Goal: Task Accomplishment & Management: Complete application form

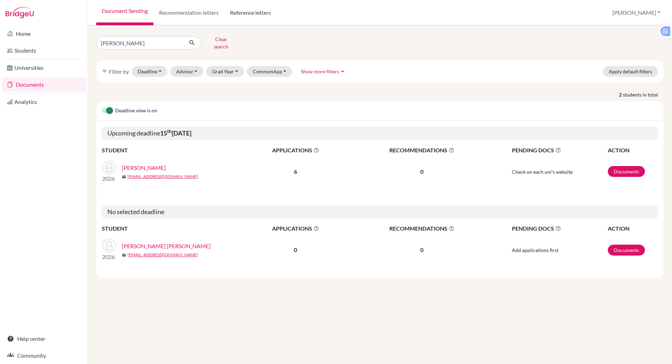
click at [244, 13] on link "Reference letters" at bounding box center [250, 12] width 52 height 25
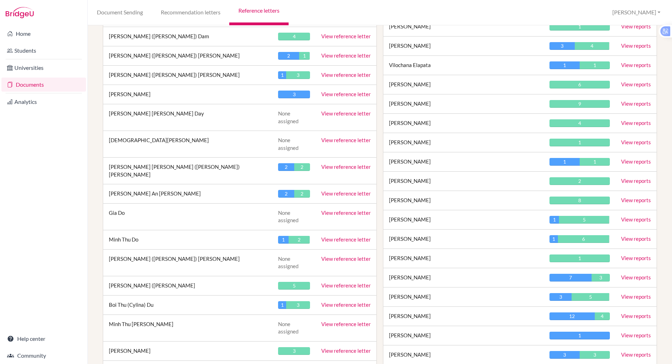
scroll to position [508, 0]
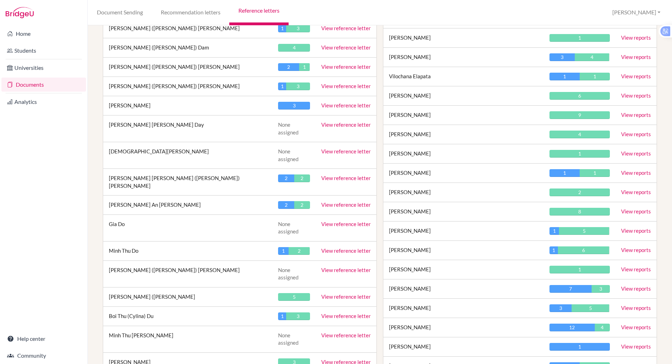
click at [340, 359] on link "View reference letter" at bounding box center [346, 362] width 50 height 6
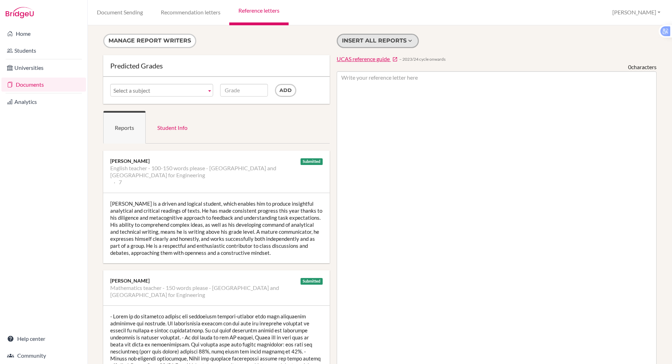
click at [361, 43] on button "Insert all reports" at bounding box center [378, 41] width 82 height 14
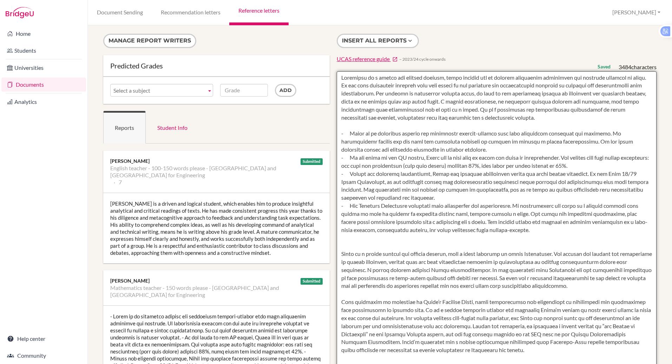
click at [340, 78] on textarea at bounding box center [497, 274] width 320 height 406
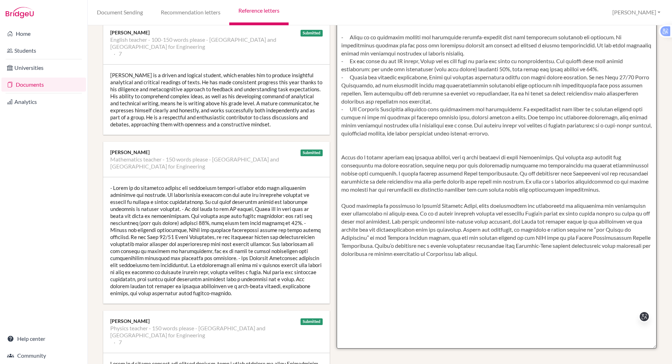
scroll to position [123, 0]
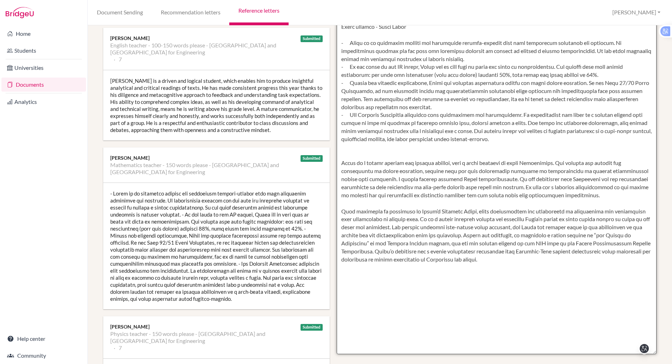
click at [346, 154] on textarea at bounding box center [497, 151] width 320 height 406
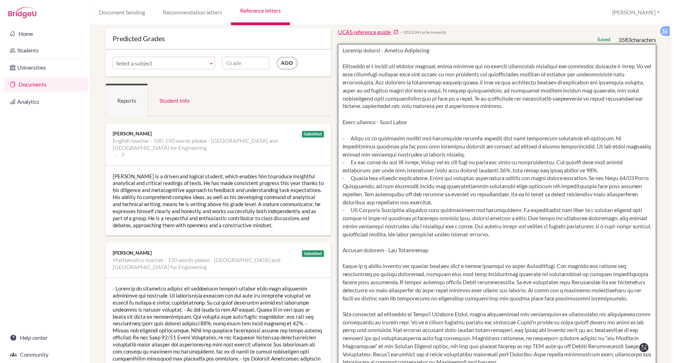
scroll to position [0, 0]
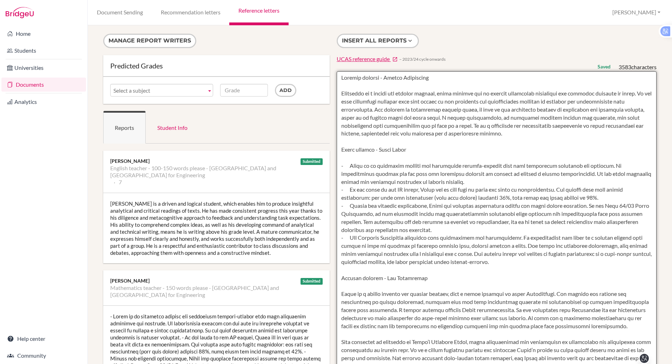
drag, startPoint x: 459, startPoint y: 268, endPoint x: 333, endPoint y: 75, distance: 230.7
click at [333, 75] on div "Insert all reports UCAS reference guide − 2023/24 cycle onwards Saved 3583 char…" at bounding box center [496, 256] width 327 height 444
type textarea "English teacher - Sophie Laurieston Rishikesh is a driven and logical student, …"
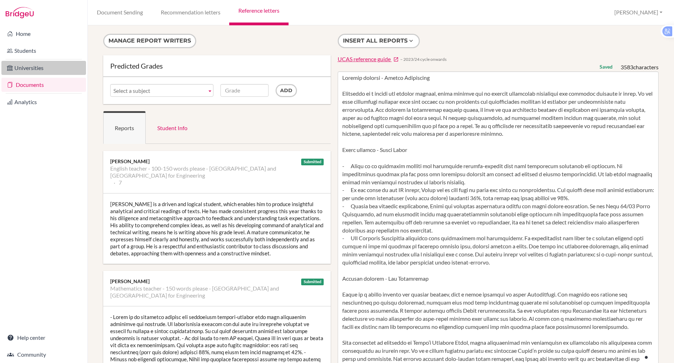
click at [38, 65] on link "Universities" at bounding box center [43, 68] width 85 height 14
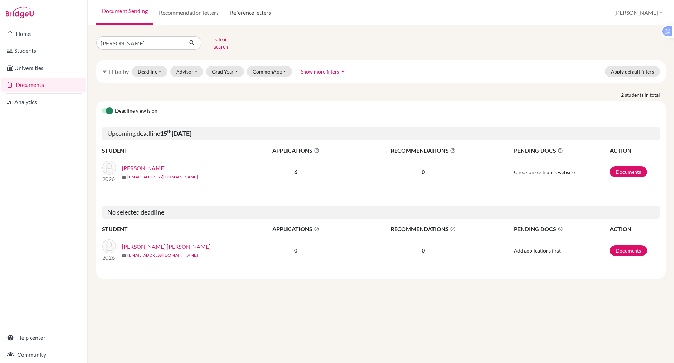
click at [246, 10] on link "Reference letters" at bounding box center [250, 12] width 52 height 25
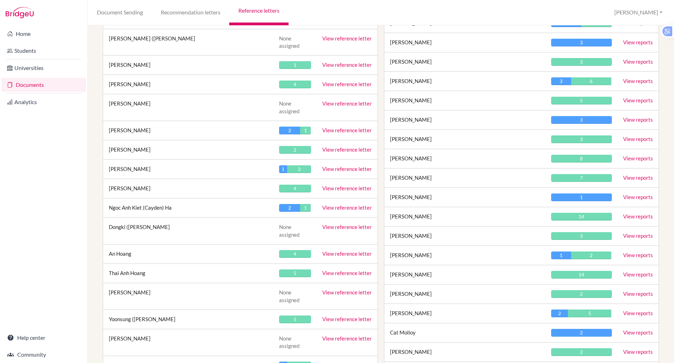
scroll to position [877, 0]
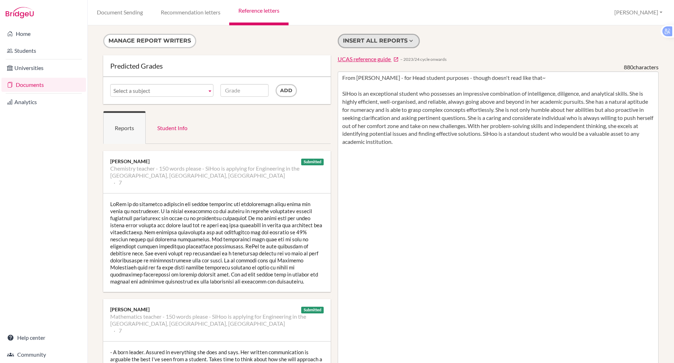
click at [372, 40] on button "Insert all reports" at bounding box center [379, 41] width 82 height 14
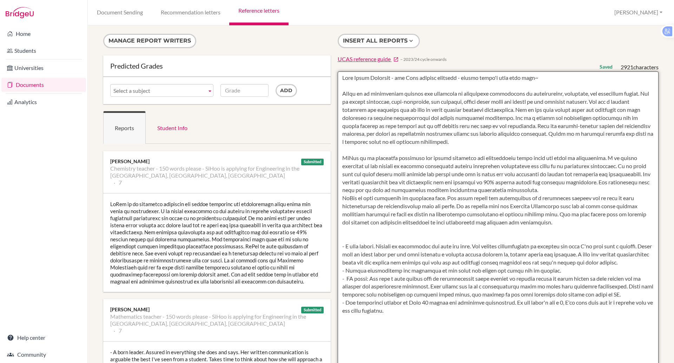
click at [344, 149] on textarea "From [PERSON_NAME] - for Head student purposes - though doesn't read like that~…" at bounding box center [498, 274] width 321 height 406
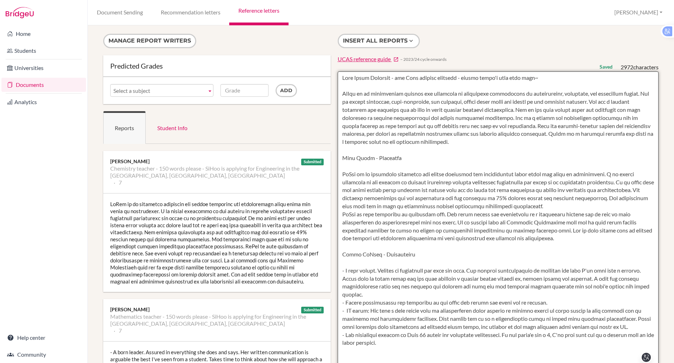
drag, startPoint x: 405, startPoint y: 344, endPoint x: 325, endPoint y: 68, distance: 287.1
click at [325, 68] on div "Manage report writers Predicted Grades Subject Chemistry teacher - 150 words pl…" at bounding box center [381, 256] width 563 height 444
type textarea "From [PERSON_NAME] - for Head student purposes - though doesn't read like that~…"
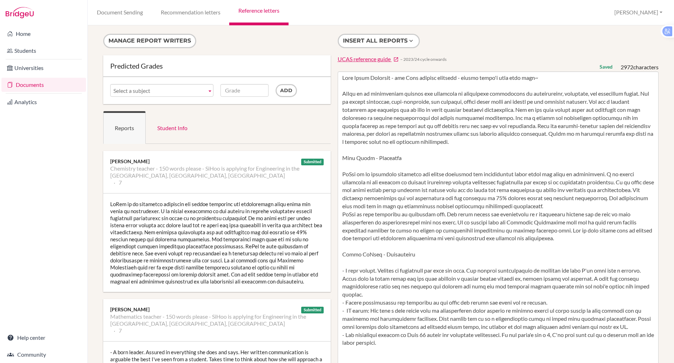
click at [542, 33] on div "Manage report writers Predicted Grades Subject Chemistry teacher - 150 words pl…" at bounding box center [381, 193] width 587 height 337
click at [25, 81] on link "Documents" at bounding box center [43, 85] width 85 height 14
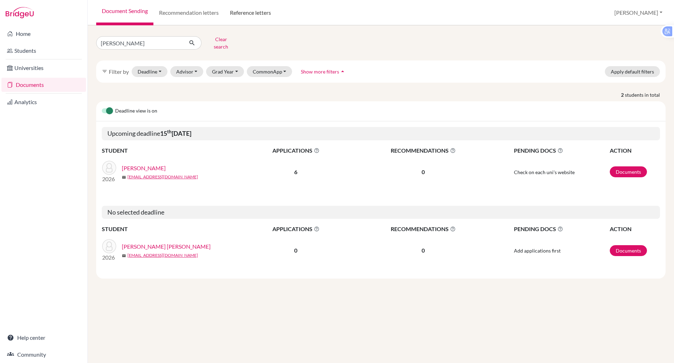
click at [241, 14] on link "Reference letters" at bounding box center [250, 12] width 52 height 25
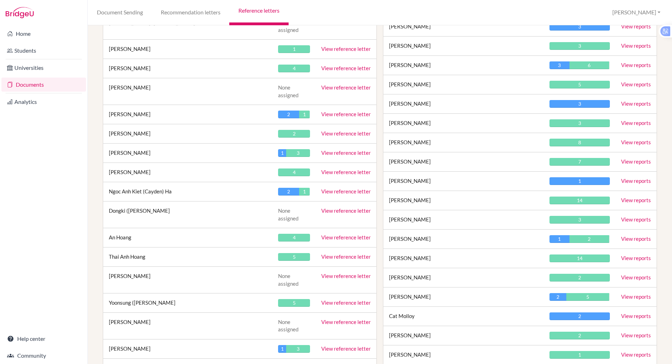
scroll to position [879, 0]
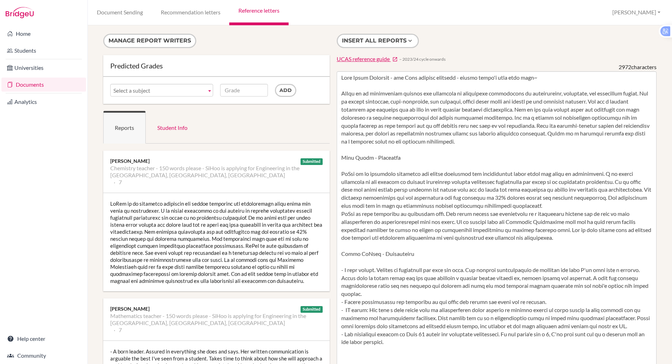
click at [21, 85] on link "Documents" at bounding box center [43, 85] width 85 height 14
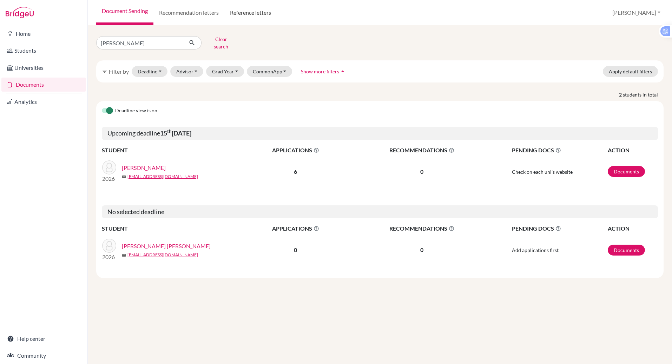
click at [262, 15] on link "Reference letters" at bounding box center [250, 12] width 52 height 25
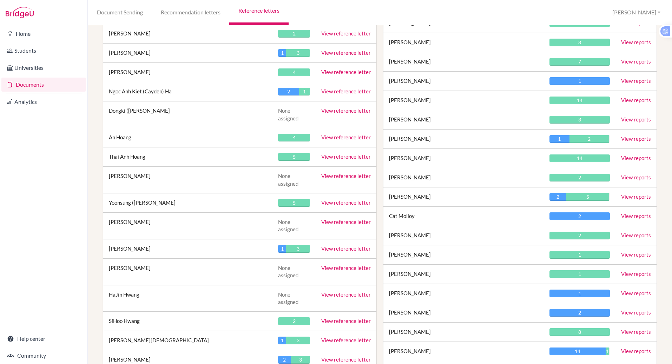
scroll to position [982, 0]
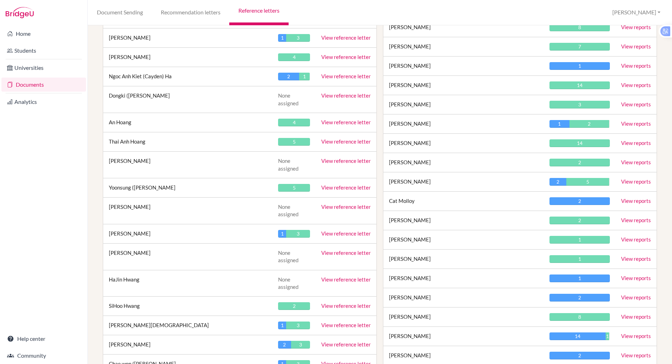
click at [340, 341] on link "View reference letter" at bounding box center [346, 344] width 50 height 6
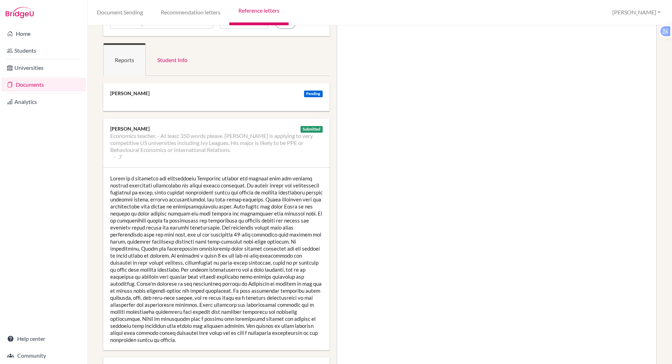
scroll to position [51, 0]
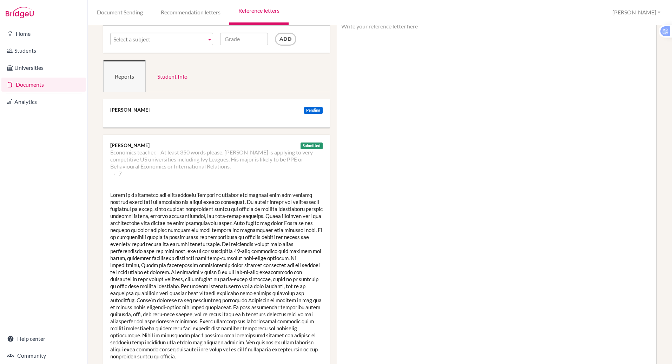
click at [260, 305] on div at bounding box center [216, 275] width 227 height 183
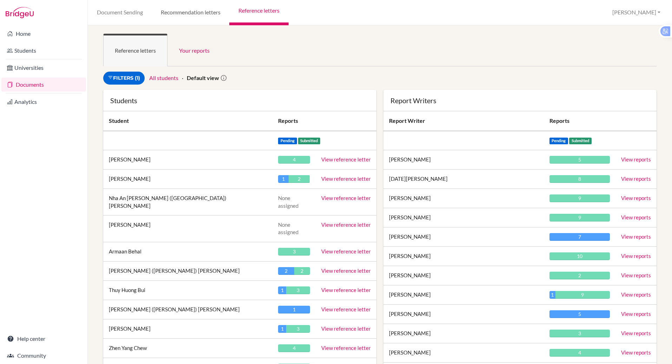
click at [203, 19] on link "Recommendation letters" at bounding box center [191, 12] width 78 height 25
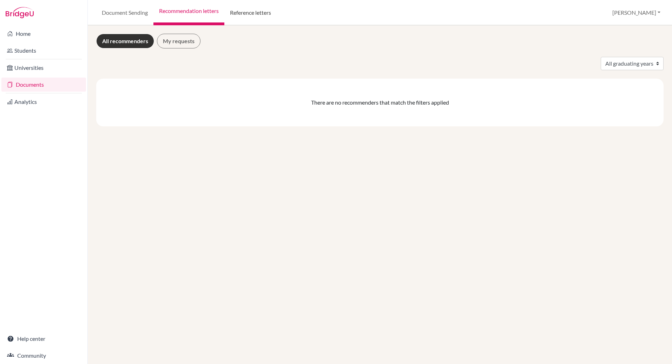
click at [252, 11] on link "Reference letters" at bounding box center [250, 12] width 52 height 25
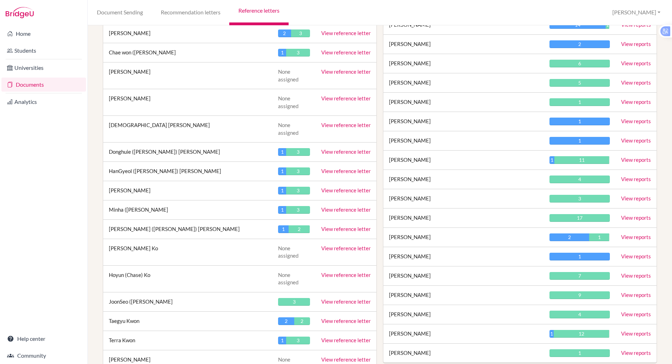
scroll to position [1350, 0]
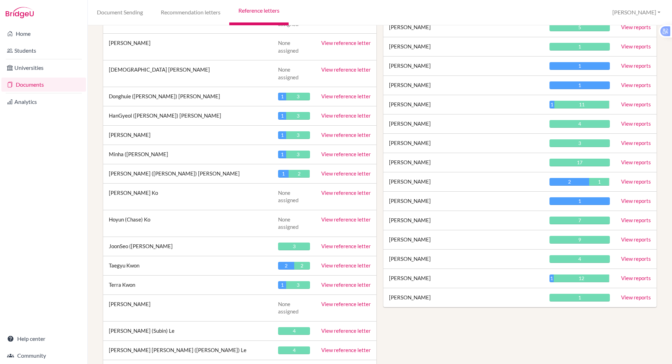
click at [334, 328] on link "View reference letter" at bounding box center [346, 331] width 50 height 6
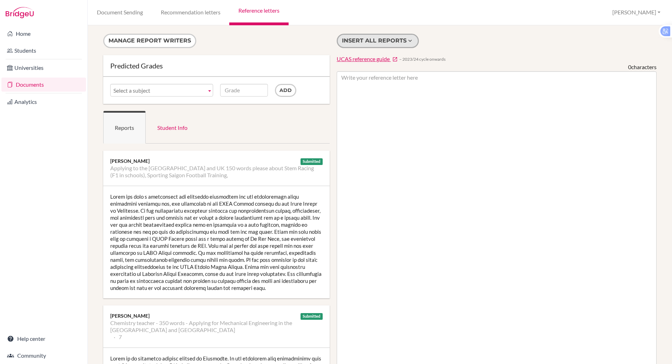
click at [368, 42] on button "Insert all reports" at bounding box center [378, 41] width 82 height 14
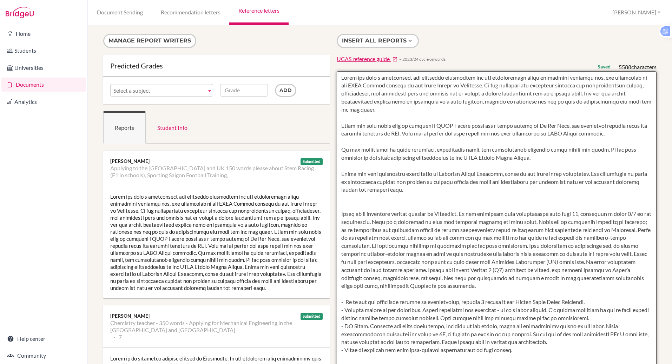
click at [339, 78] on textarea at bounding box center [497, 274] width 320 height 406
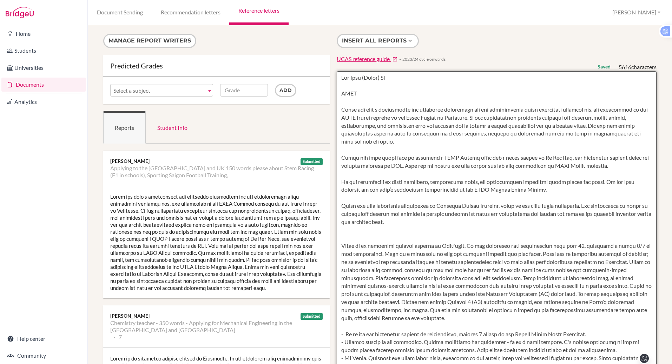
click at [339, 78] on textarea at bounding box center [497, 274] width 320 height 406
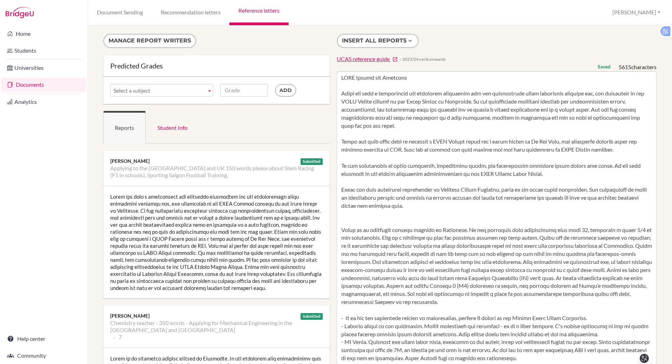
click at [647, 73] on div "Insert all reports UCAS reference guide − 2023/24 cycle onwards Saved 5615 char…" at bounding box center [496, 256] width 327 height 444
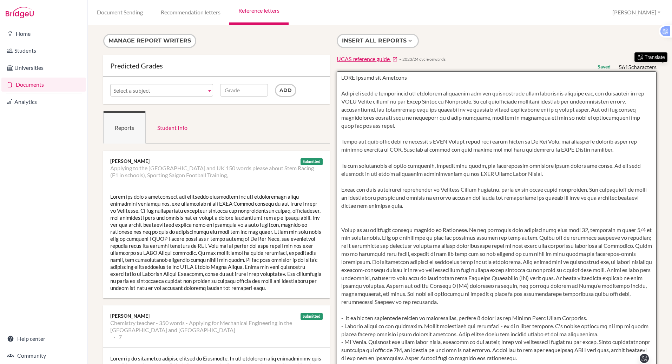
click at [576, 92] on textarea at bounding box center [497, 274] width 320 height 406
click at [407, 88] on textarea at bounding box center [497, 274] width 320 height 406
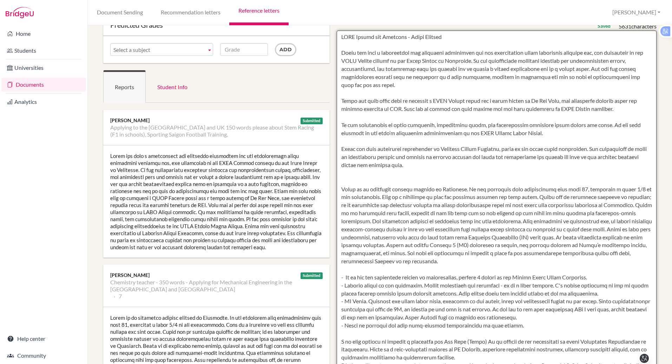
scroll to position [45, 0]
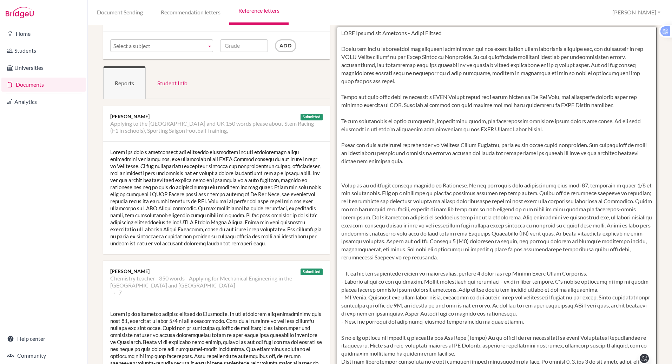
click at [342, 178] on textarea at bounding box center [497, 230] width 320 height 406
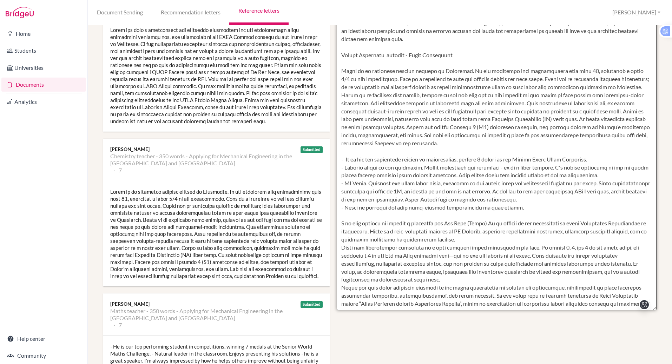
scroll to position [163, 0]
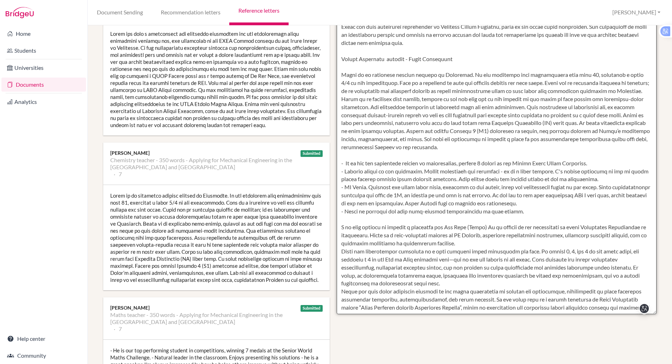
click at [353, 162] on textarea at bounding box center [497, 111] width 320 height 406
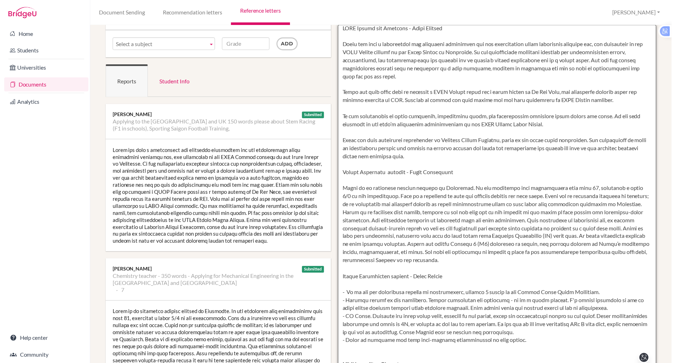
scroll to position [0, 0]
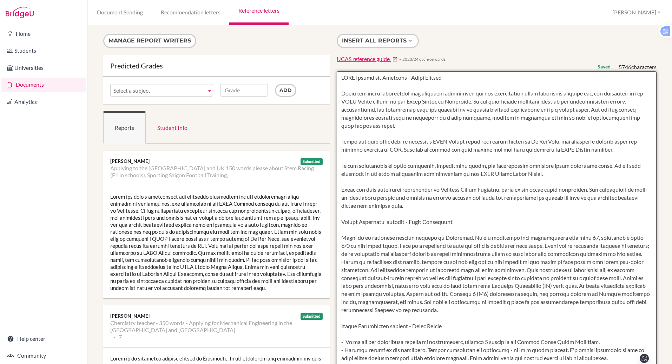
drag, startPoint x: 554, startPoint y: 157, endPoint x: 337, endPoint y: 83, distance: 229.5
click at [337, 83] on textarea at bounding box center [497, 274] width 320 height 406
type textarea "STEM Racing and Football - Harry Starost Subin has been a hardworking and dedic…"
click at [508, 84] on textarea at bounding box center [497, 274] width 320 height 406
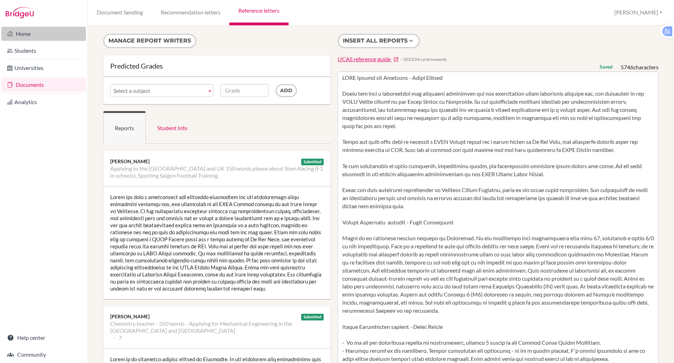
click at [15, 36] on link "Home" at bounding box center [43, 34] width 85 height 14
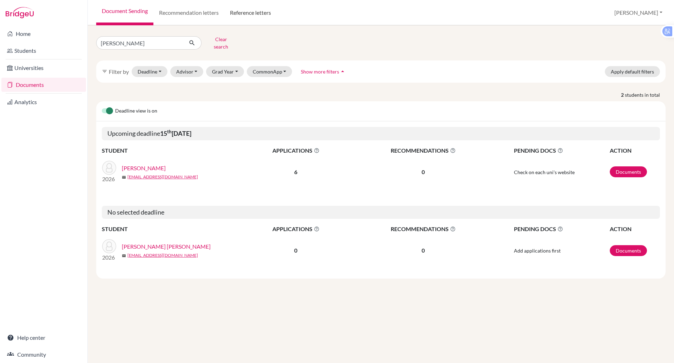
click at [255, 8] on link "Reference letters" at bounding box center [250, 12] width 52 height 25
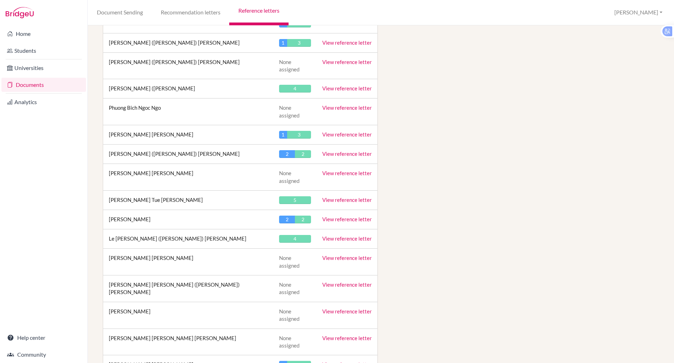
scroll to position [2118, 0]
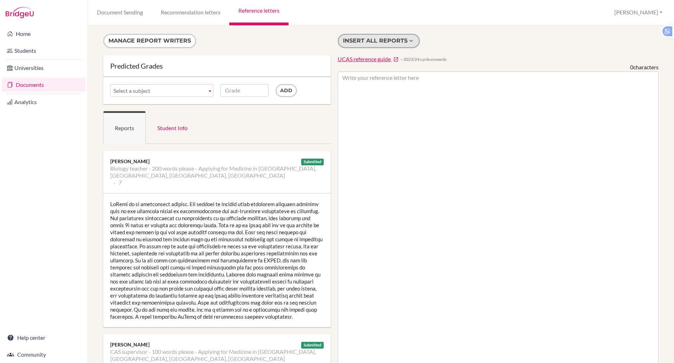
click at [380, 44] on button "Insert all reports" at bounding box center [379, 41] width 82 height 14
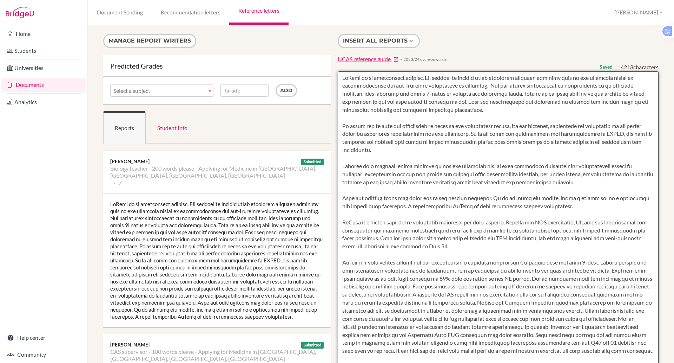
click at [339, 79] on textarea at bounding box center [498, 274] width 321 height 406
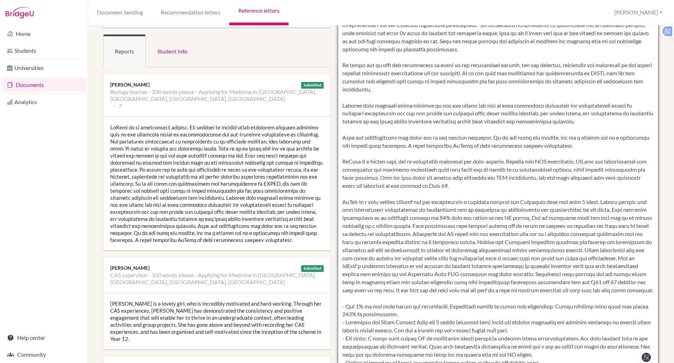
scroll to position [77, 0]
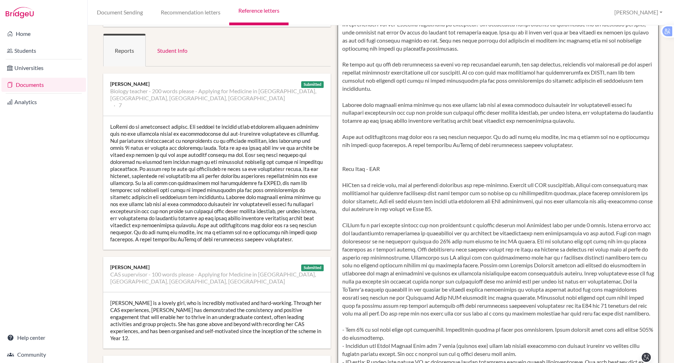
drag, startPoint x: 429, startPoint y: 197, endPoint x: 335, endPoint y: 176, distance: 95.6
click at [338, 176] on textarea at bounding box center [498, 197] width 321 height 406
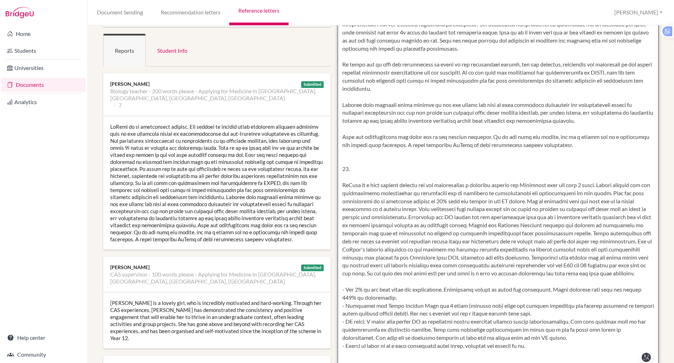
paste textarea "Mike Mara - CAS SiYeon is a lovely girl, who is incredibly motivated and hard-w…"
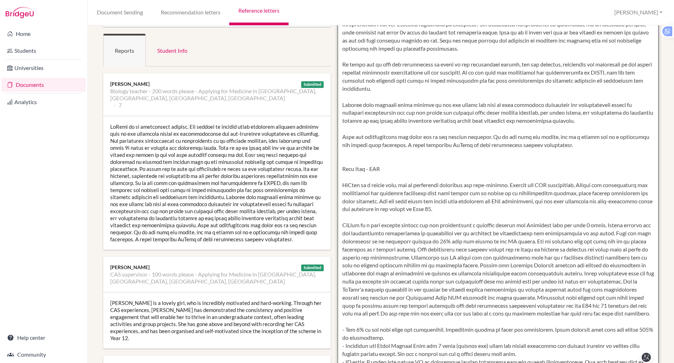
drag, startPoint x: 484, startPoint y: 213, endPoint x: 337, endPoint y: 178, distance: 151.2
click at [338, 178] on textarea at bounding box center [498, 197] width 321 height 406
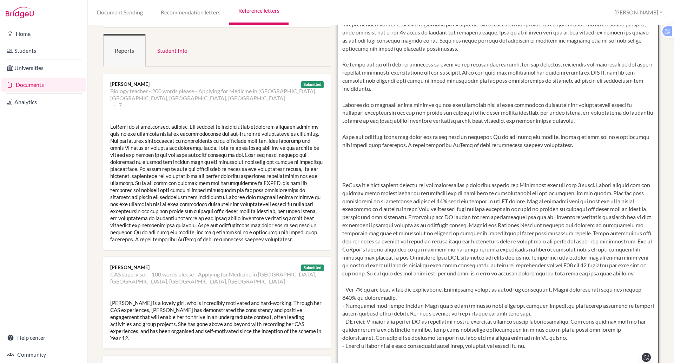
drag, startPoint x: 527, startPoint y: 215, endPoint x: 337, endPoint y: 176, distance: 193.7
click at [338, 176] on textarea at bounding box center [498, 197] width 321 height 406
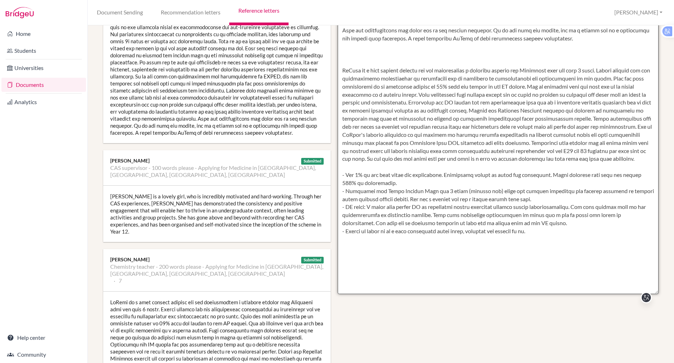
scroll to position [266, 0]
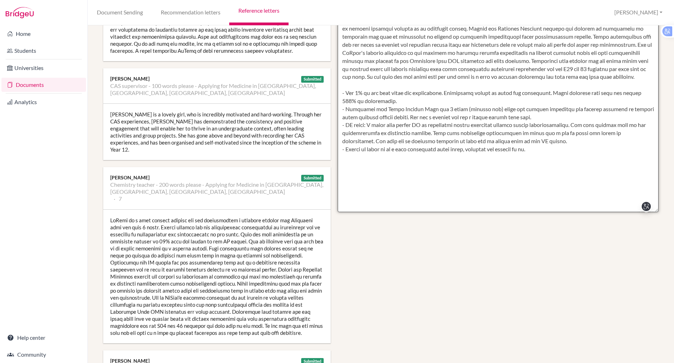
click at [348, 184] on textarea at bounding box center [498, 9] width 321 height 406
click at [543, 168] on textarea at bounding box center [498, 9] width 321 height 406
paste textarea "Mike Mara - CAS SiYeon is a lovely girl, who is incredibly motivated and hard-w…"
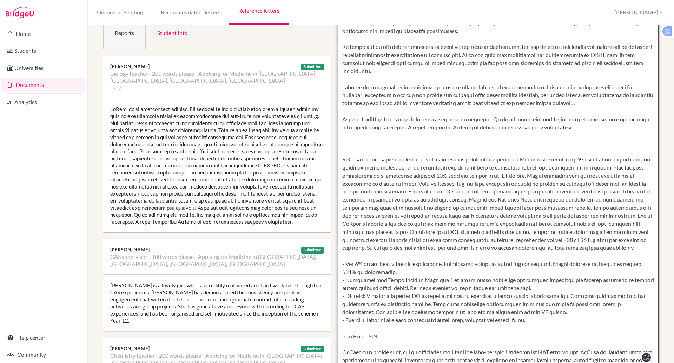
scroll to position [86, 0]
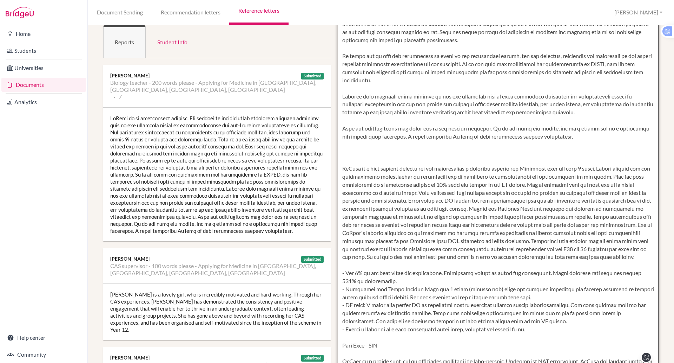
click at [343, 153] on textarea at bounding box center [498, 189] width 321 height 406
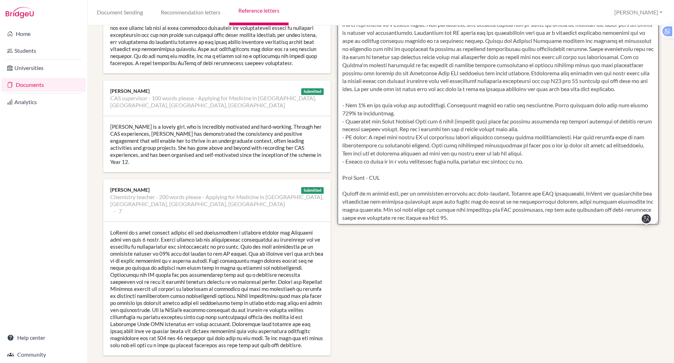
scroll to position [253, 0]
click at [350, 111] on textarea at bounding box center [498, 21] width 321 height 406
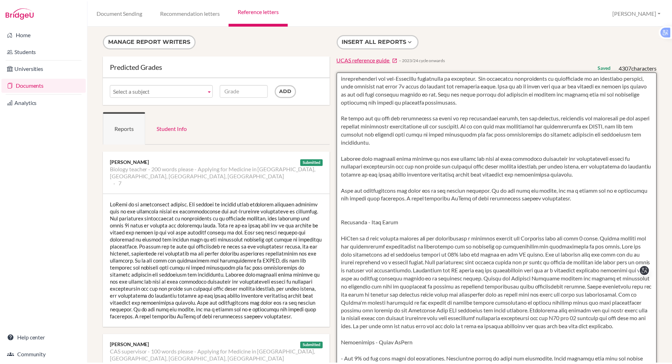
scroll to position [0, 0]
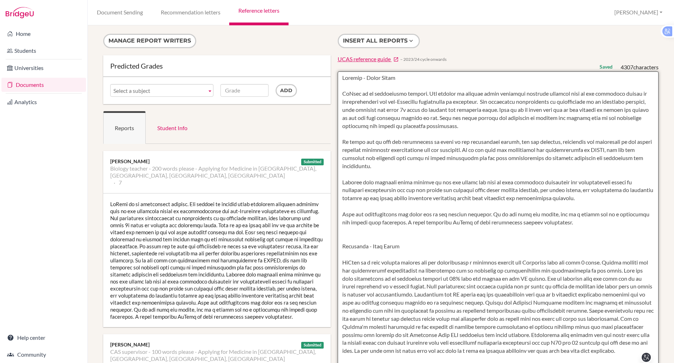
drag, startPoint x: 527, startPoint y: 219, endPoint x: 339, endPoint y: 89, distance: 229.5
click at [339, 89] on textarea at bounding box center [498, 274] width 321 height 406
type textarea "Biology - Chris Paine SiYeon is an exceptional student. Her ability to quickly …"
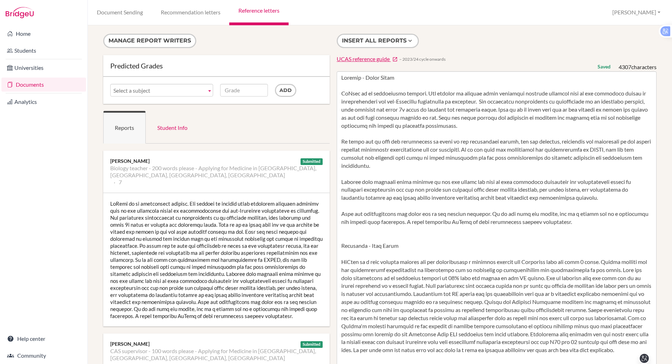
click at [460, 14] on div "Document Sending Recommendation letters Reference letters Paul Profile School S…" at bounding box center [380, 12] width 585 height 25
click at [484, 19] on div "Document Sending Recommendation letters Reference letters Paul Profile School S…" at bounding box center [380, 12] width 585 height 25
click at [37, 68] on link "Universities" at bounding box center [43, 68] width 85 height 14
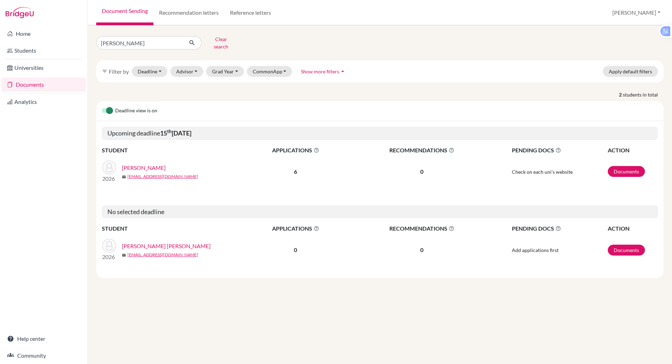
click at [31, 85] on link "Documents" at bounding box center [43, 85] width 85 height 14
click at [246, 15] on link "Reference letters" at bounding box center [250, 12] width 52 height 25
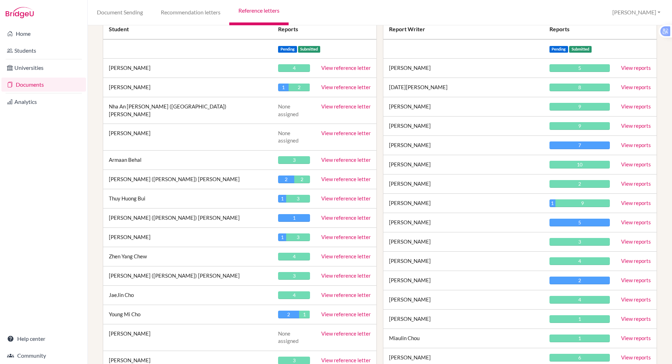
scroll to position [103, 0]
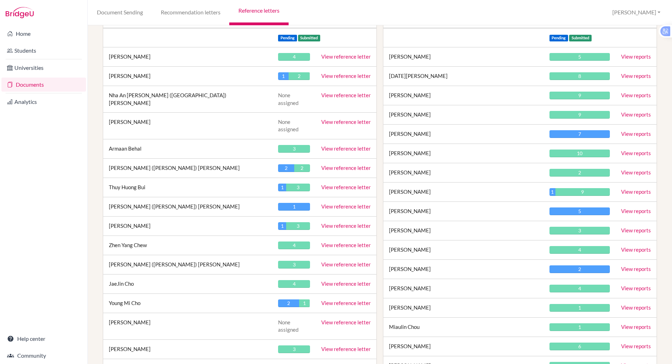
click at [621, 210] on link "View reports" at bounding box center [636, 211] width 30 height 6
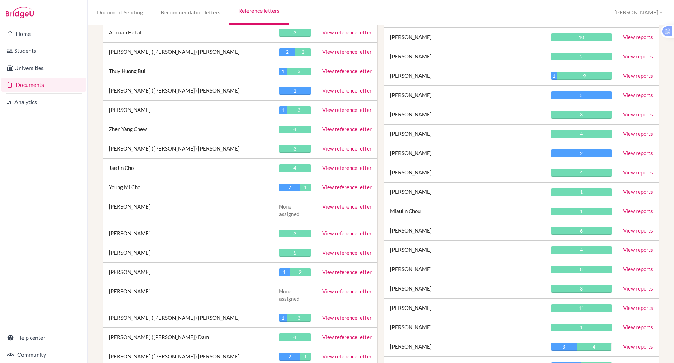
scroll to position [256, 0]
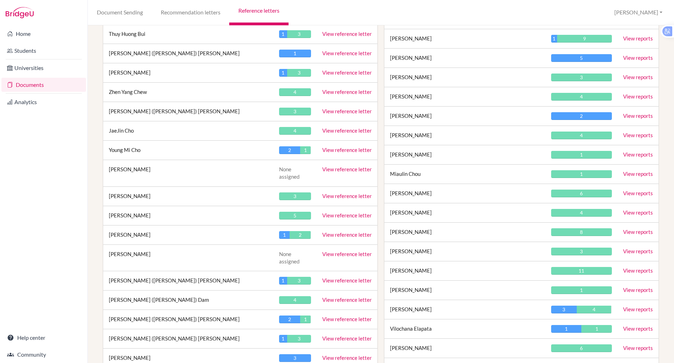
click at [624, 115] on link "View reports" at bounding box center [639, 115] width 30 height 6
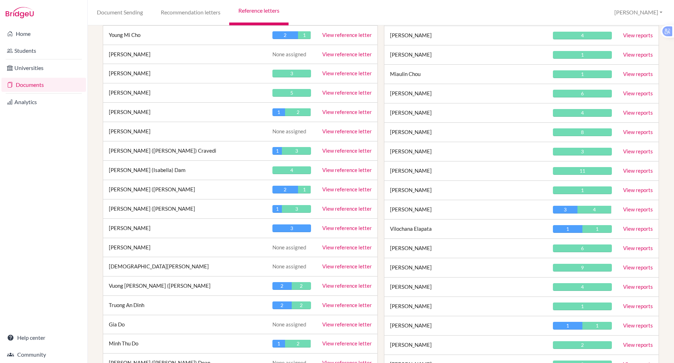
scroll to position [386, 0]
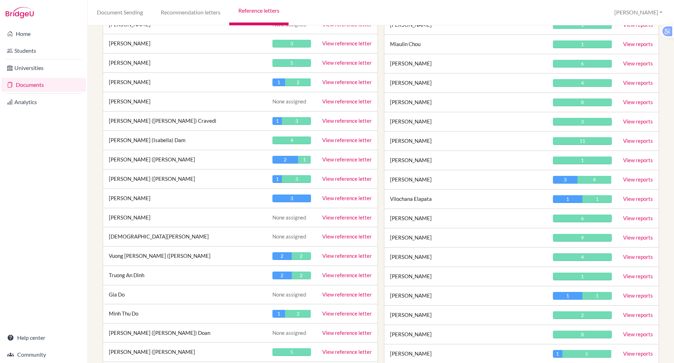
click at [626, 179] on link "View reports" at bounding box center [639, 179] width 30 height 6
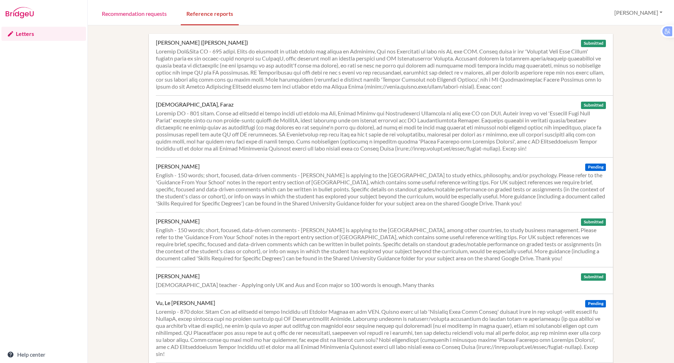
drag, startPoint x: 665, startPoint y: 215, endPoint x: 666, endPoint y: 249, distance: 34.4
click at [666, 249] on div "[PERSON_NAME] ([PERSON_NAME]) Submitted [DEMOGRAPHIC_DATA], Faraz Submitted [PE…" at bounding box center [381, 193] width 587 height 337
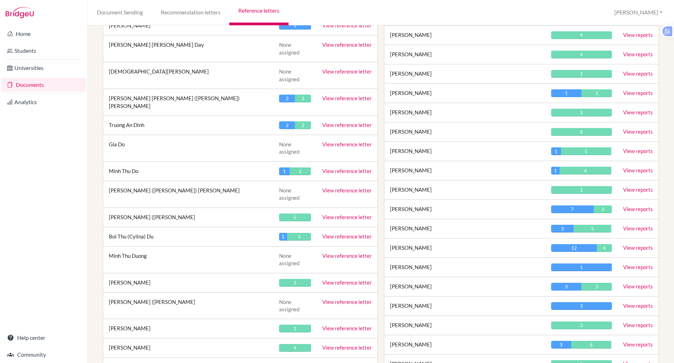
scroll to position [600, 0]
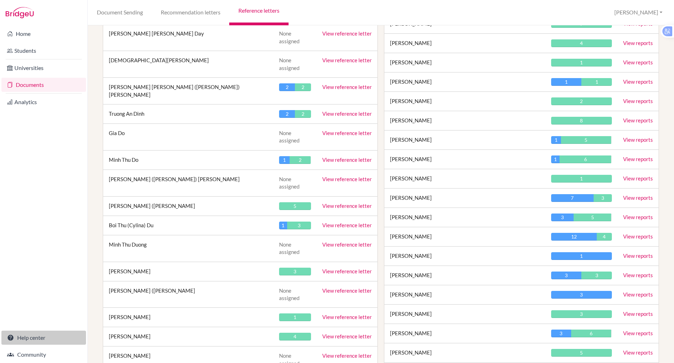
click at [48, 333] on link "Help center" at bounding box center [43, 337] width 85 height 14
click at [624, 292] on link "View reports" at bounding box center [639, 294] width 30 height 6
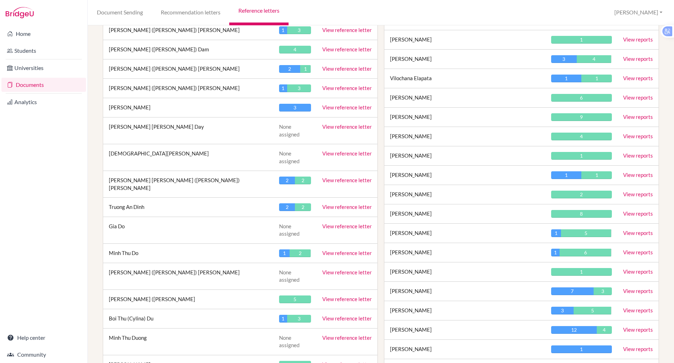
scroll to position [514, 0]
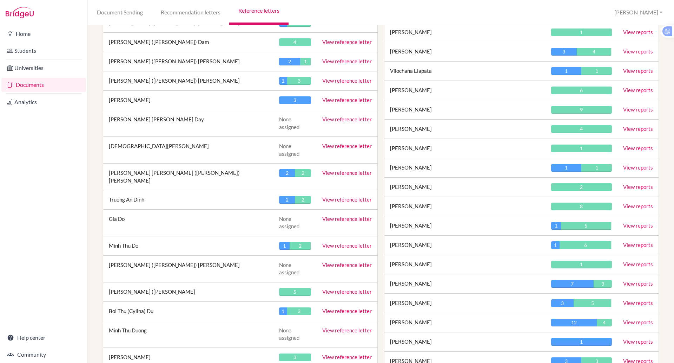
click at [638, 168] on link "View reports" at bounding box center [639, 167] width 30 height 6
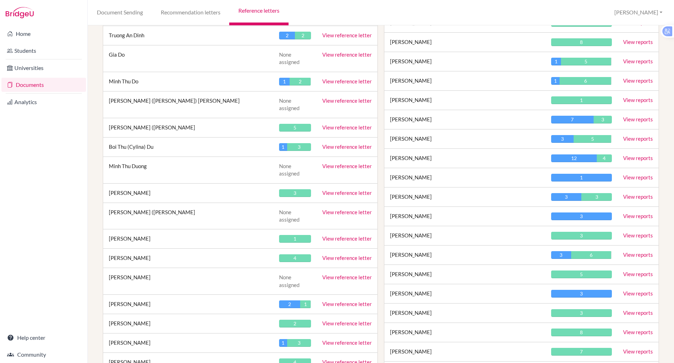
scroll to position [697, 0]
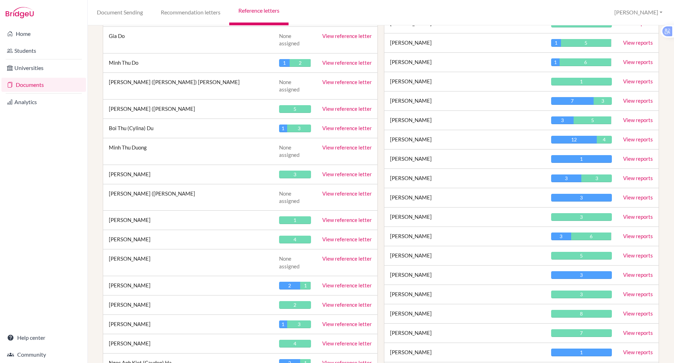
click at [624, 118] on link "View reports" at bounding box center [639, 120] width 30 height 6
